Goal: Use online tool/utility: Utilize a website feature to perform a specific function

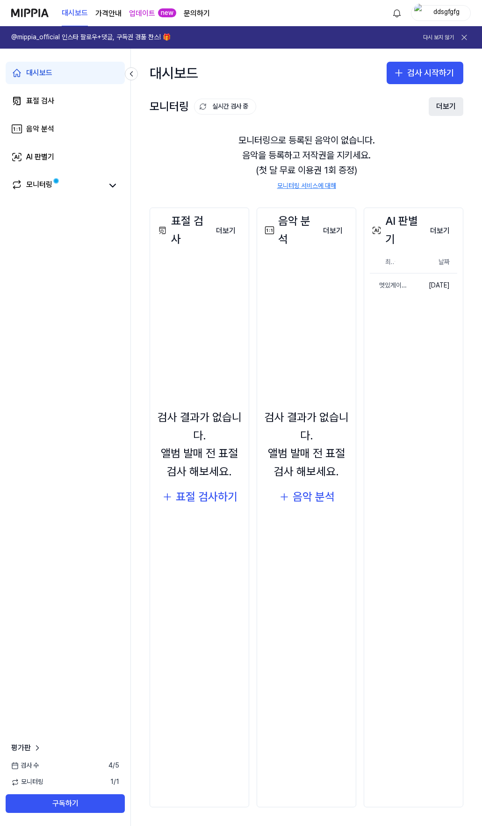
click at [449, 105] on button "더보기" at bounding box center [445, 106] width 35 height 19
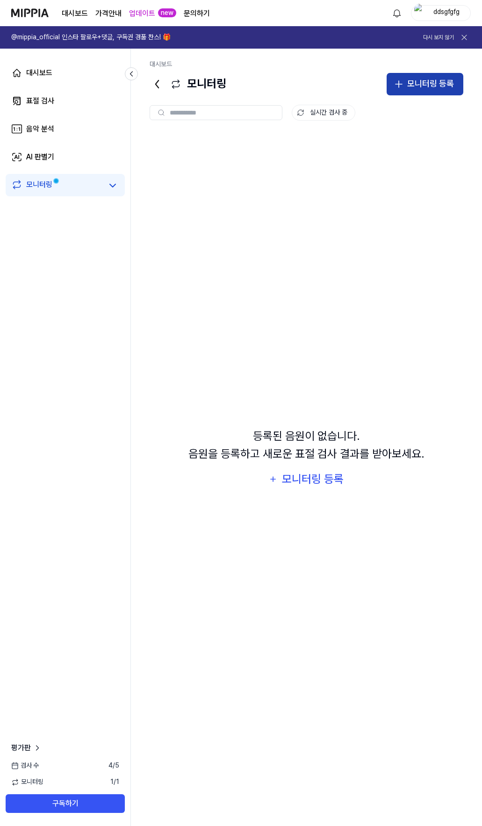
click at [422, 87] on div "모니터링 등록" at bounding box center [430, 84] width 47 height 14
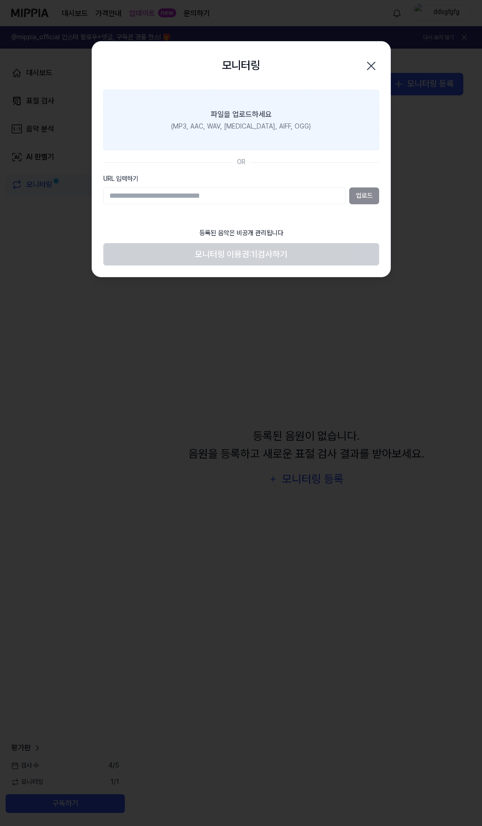
click at [247, 119] on div "파일을 업로드하세요" at bounding box center [241, 114] width 61 height 11
click at [0, 0] on input "파일을 업로드하세요 (MP3, AAC, WAV, [MEDICAL_DATA], AIFF, OGG)" at bounding box center [0, 0] width 0 height 0
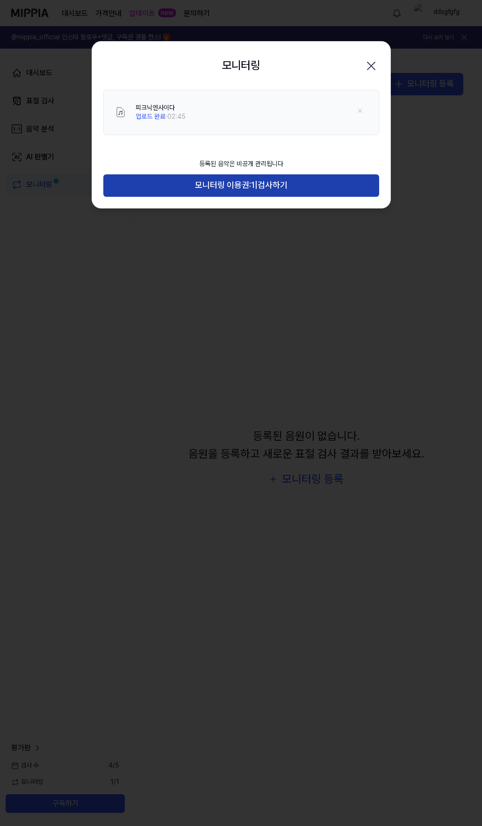
click at [244, 193] on button "모니터링 이용권: 1 | 검사하기" at bounding box center [241, 185] width 276 height 22
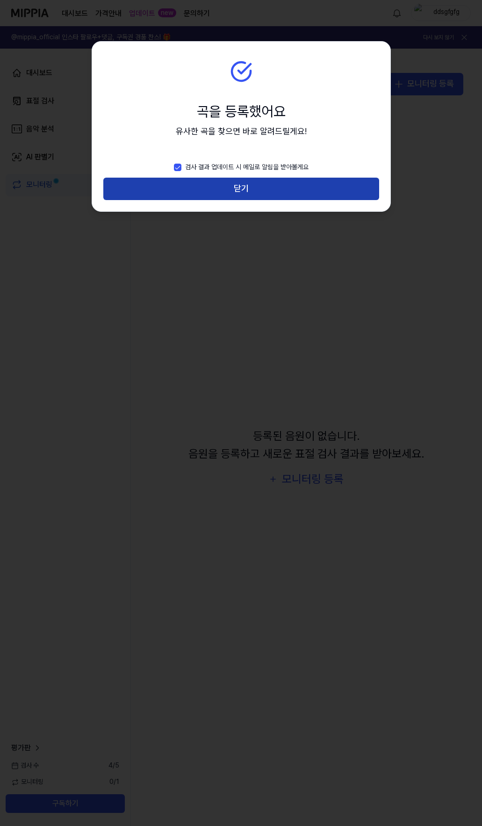
click at [244, 193] on button "닫기" at bounding box center [241, 189] width 276 height 22
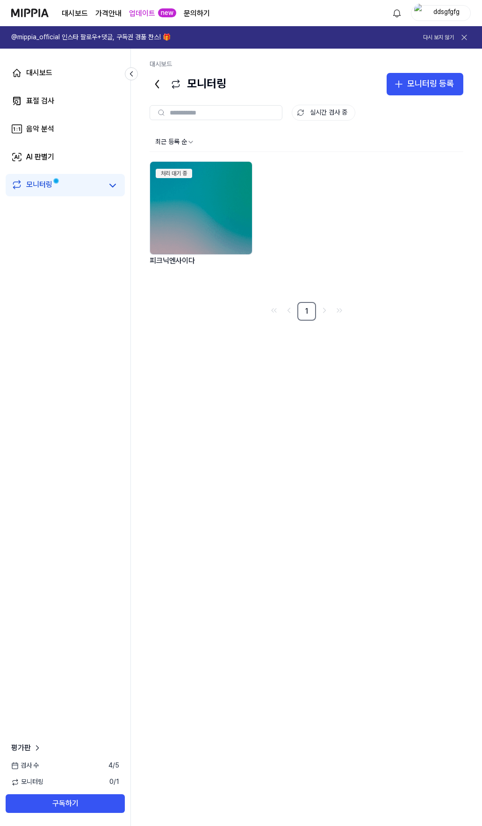
click at [467, 35] on icon at bounding box center [463, 37] width 9 height 9
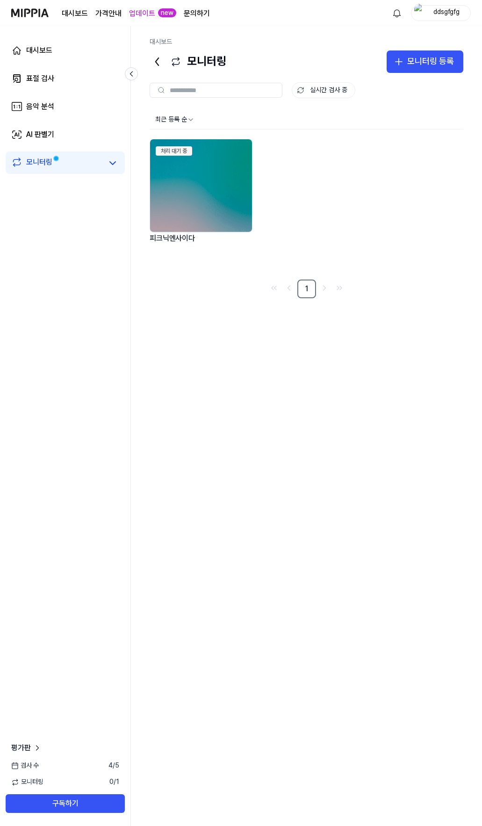
click at [24, 10] on img at bounding box center [29, 13] width 37 height 26
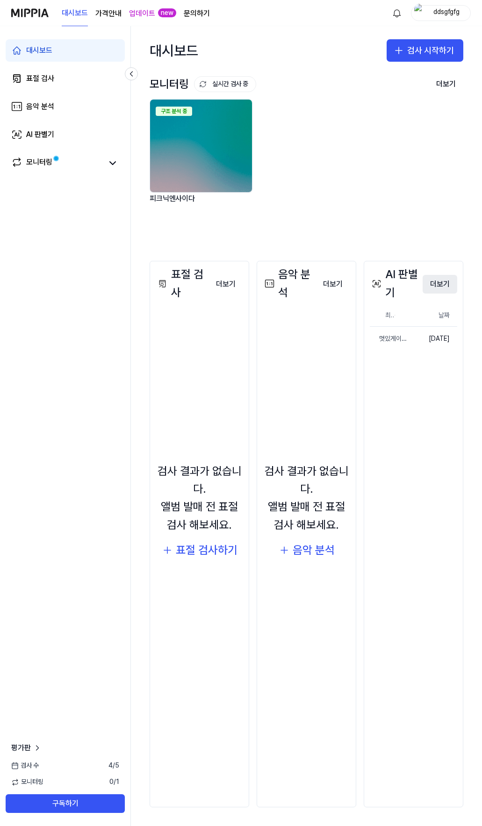
click at [442, 285] on button "더보기" at bounding box center [439, 284] width 35 height 19
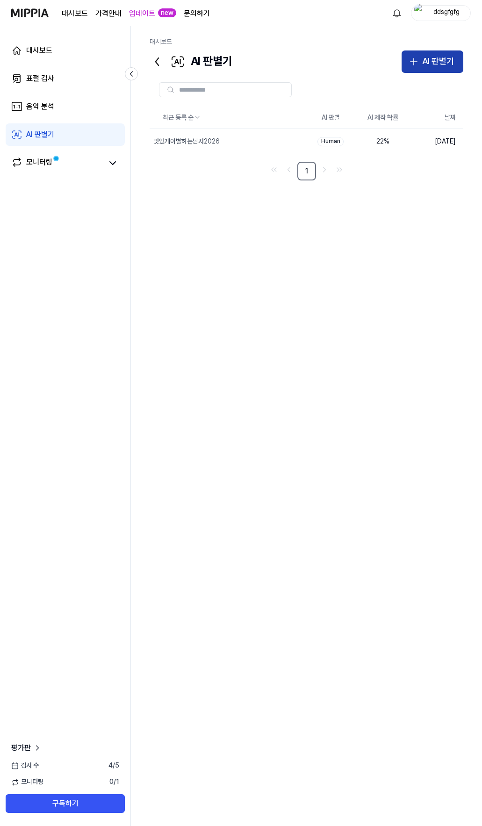
click at [438, 68] on button "AI 판별기" at bounding box center [432, 61] width 62 height 22
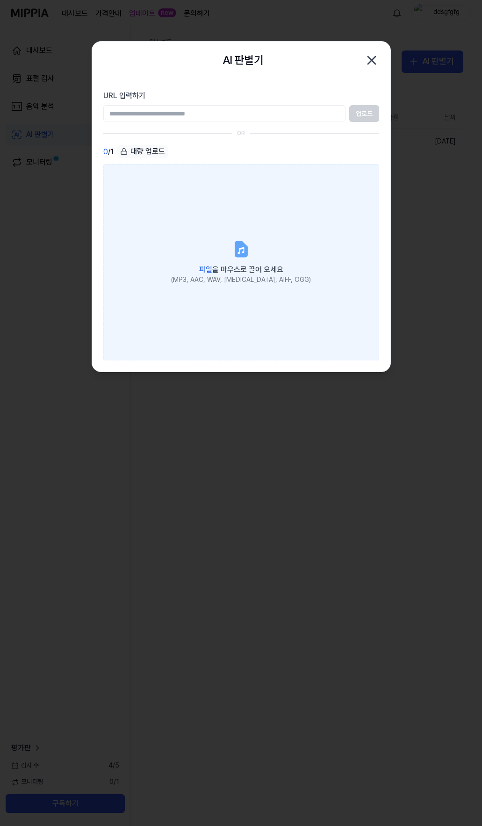
click at [236, 234] on label "파일 을 마우스로 끌어 오세요 (MP3, AAC, WAV, [MEDICAL_DATA], AIFF, OGG)" at bounding box center [241, 262] width 276 height 196
click at [0, 0] on input "파일 을 마우스로 끌어 오세요 (MP3, AAC, WAV, [MEDICAL_DATA], AIFF, OGG)" at bounding box center [0, 0] width 0 height 0
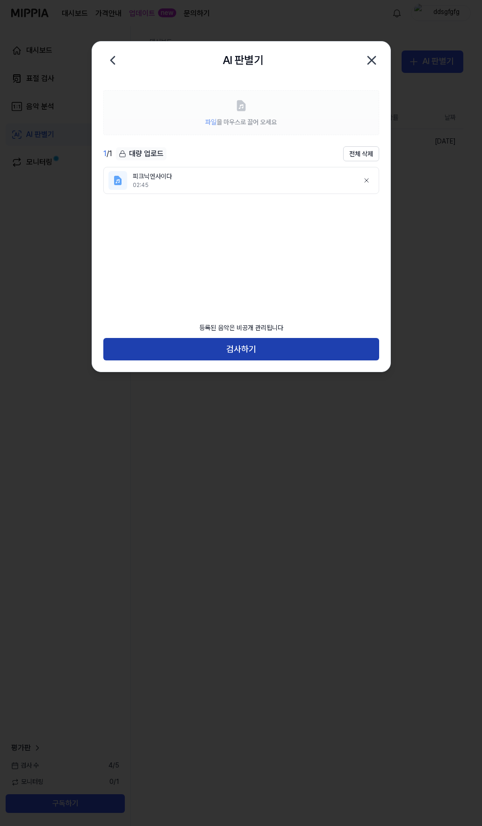
click at [241, 353] on button "검사하기" at bounding box center [241, 349] width 276 height 22
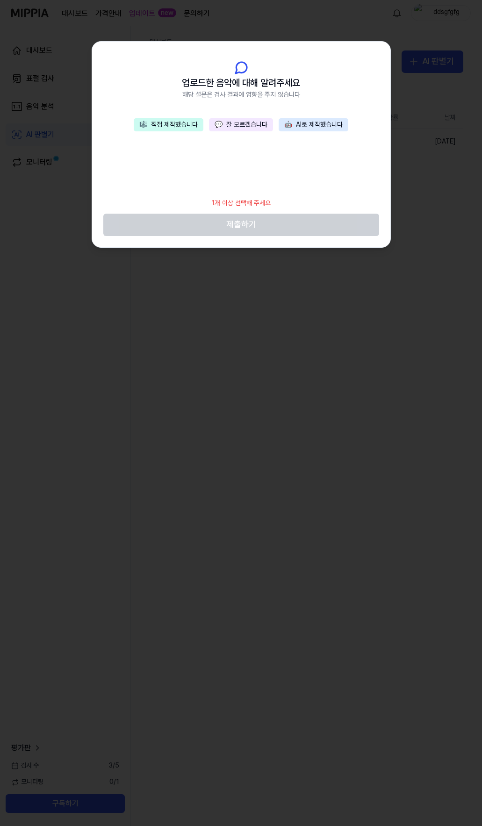
click at [242, 127] on button "💬 잘 모르겠습니다" at bounding box center [241, 124] width 64 height 13
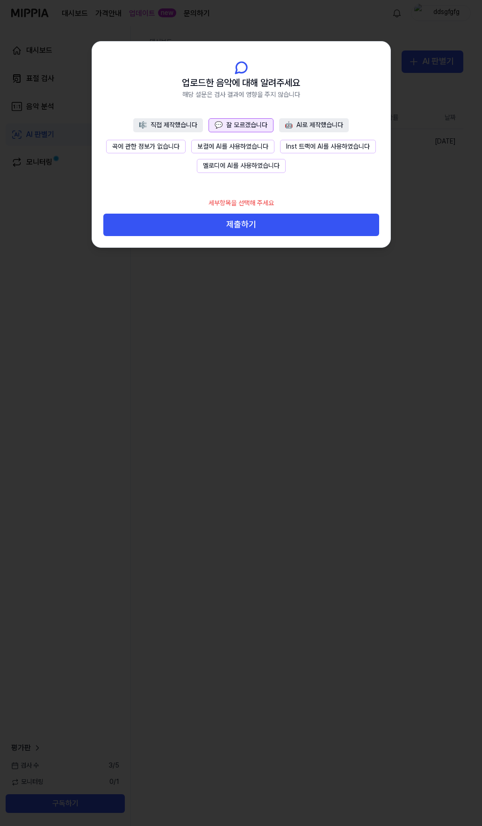
click at [167, 141] on button "곡에 관한 정보가 없습니다" at bounding box center [145, 147] width 79 height 14
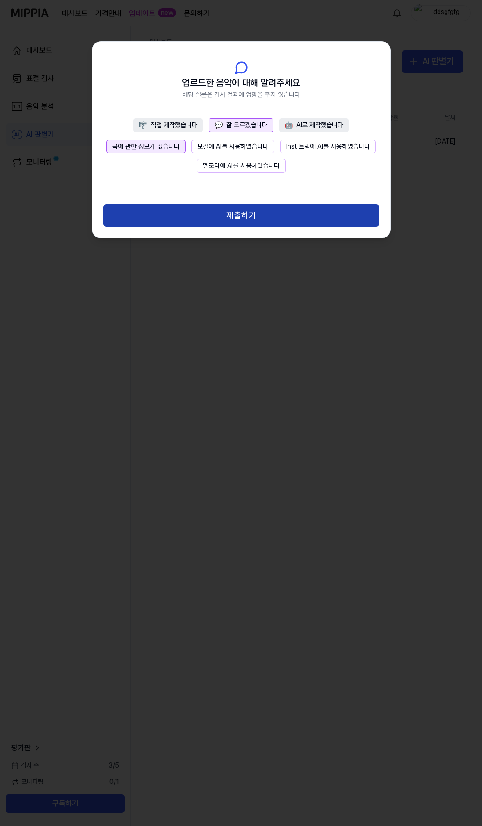
click at [242, 222] on button "제출하기" at bounding box center [241, 215] width 276 height 22
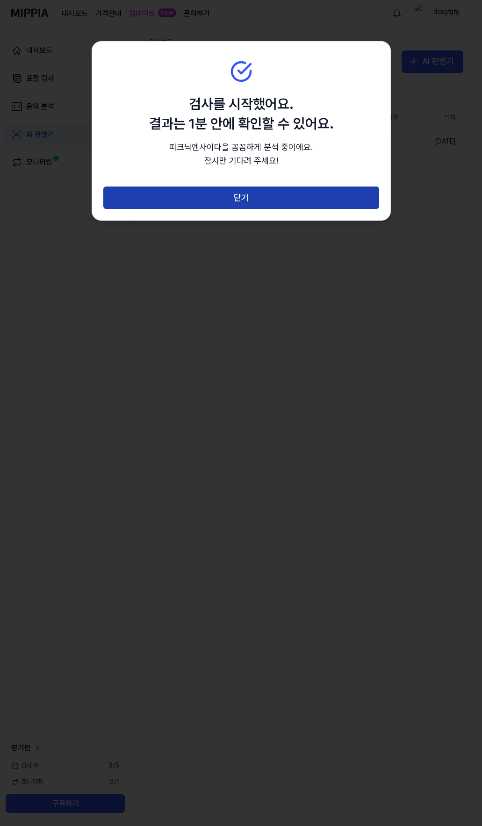
click at [243, 196] on button "닫기" at bounding box center [241, 197] width 276 height 22
